Goal: Transaction & Acquisition: Purchase product/service

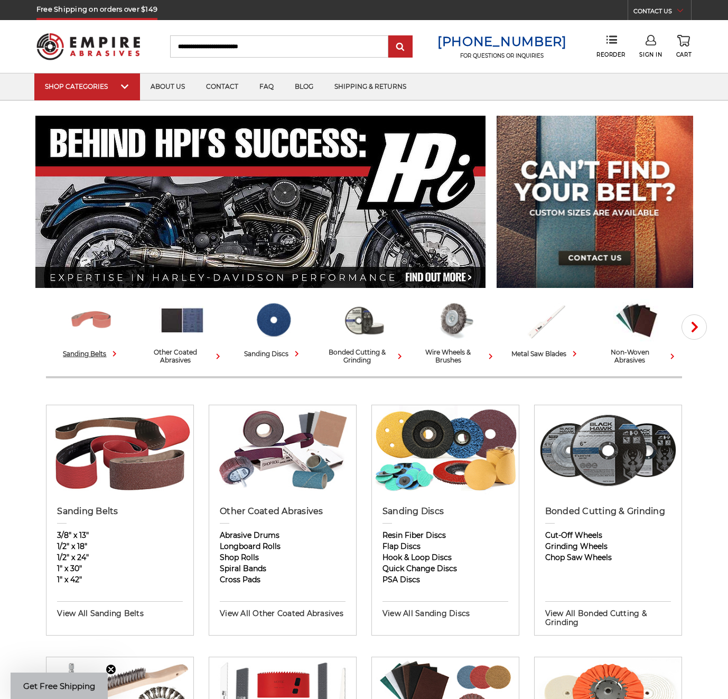
click at [91, 328] on img at bounding box center [91, 319] width 46 height 45
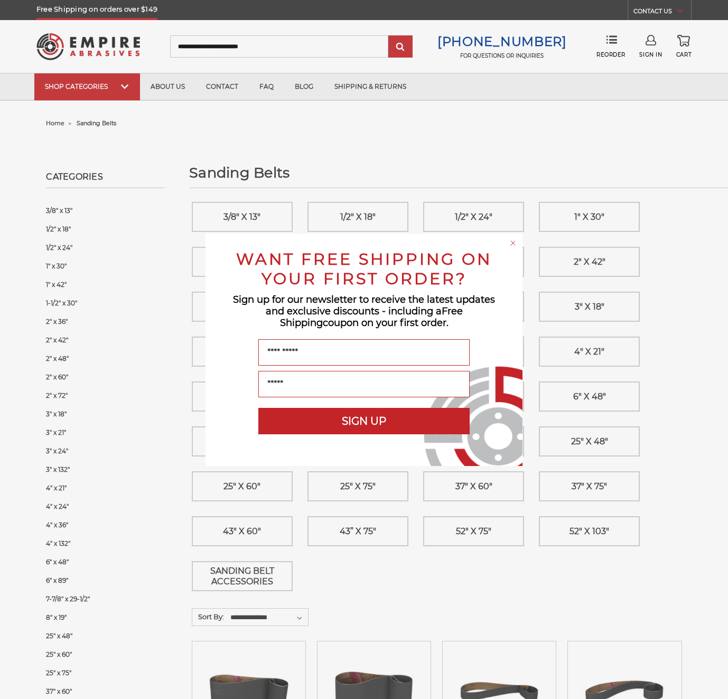
click at [513, 242] on icon "Close dialog" at bounding box center [513, 243] width 4 height 4
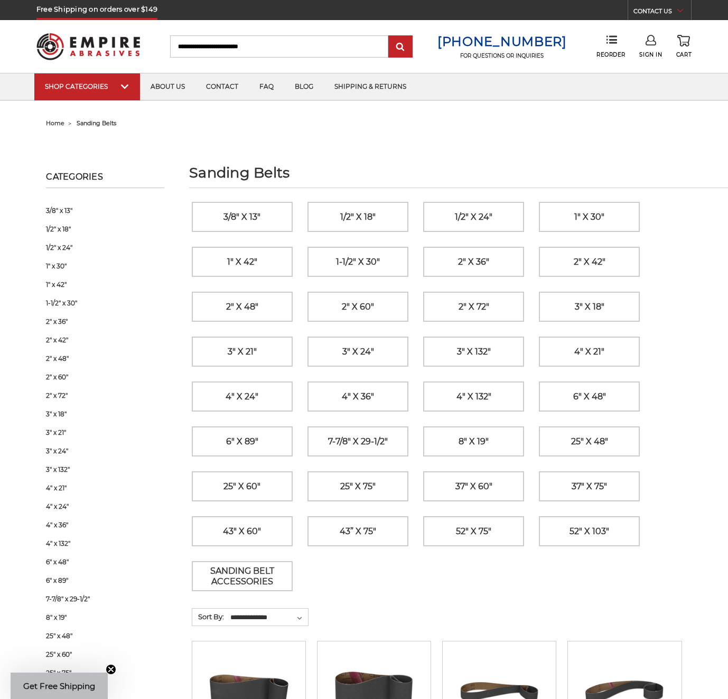
click at [248, 697] on img at bounding box center [249, 691] width 85 height 85
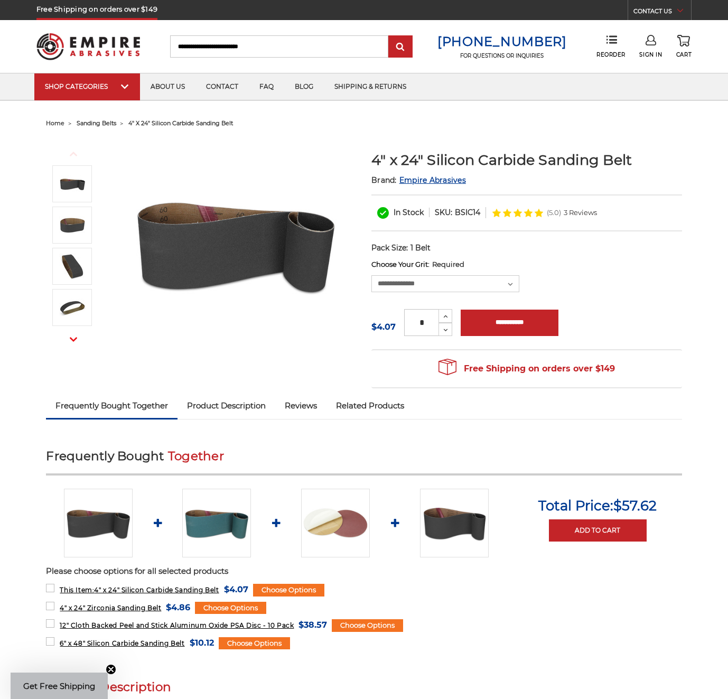
click at [226, 406] on span "Product Description" at bounding box center [226, 405] width 79 height 10
